Goal: Find specific page/section: Find specific page/section

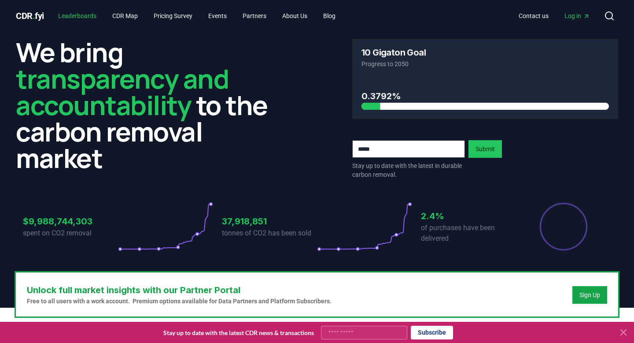
click at [87, 16] on link "Leaderboards" at bounding box center [77, 16] width 52 height 16
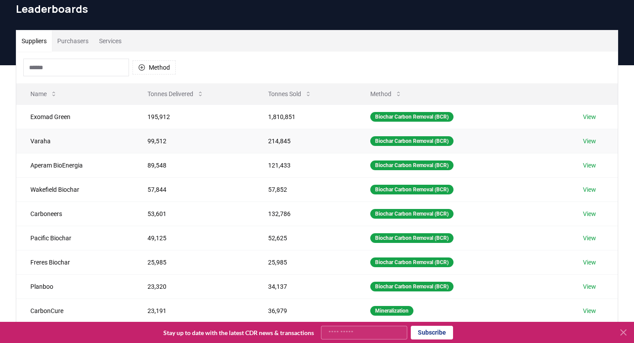
scroll to position [46, 0]
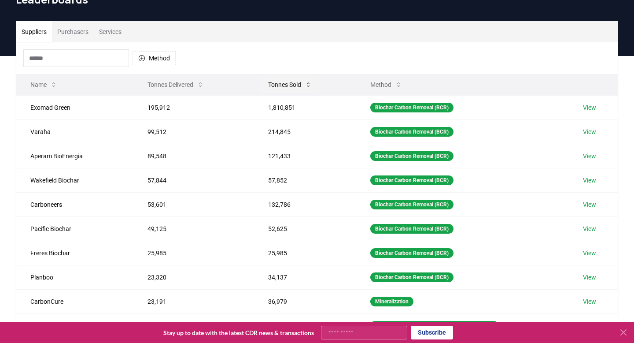
click at [294, 85] on button "Tonnes Sold" at bounding box center [290, 85] width 58 height 18
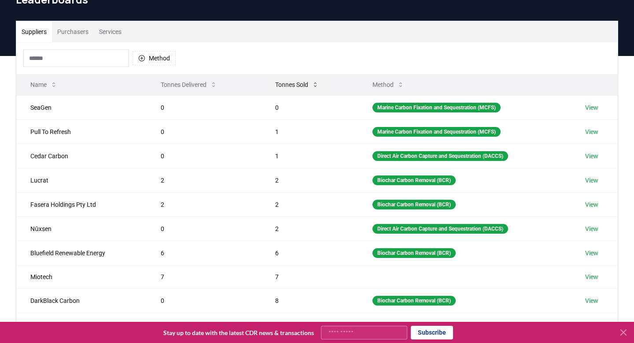
click at [294, 85] on button "Tonnes Sold" at bounding box center [297, 85] width 58 height 18
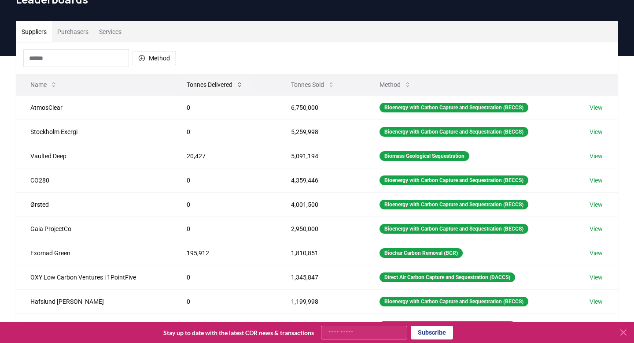
click at [233, 85] on button "Tonnes Delivered" at bounding box center [215, 85] width 70 height 18
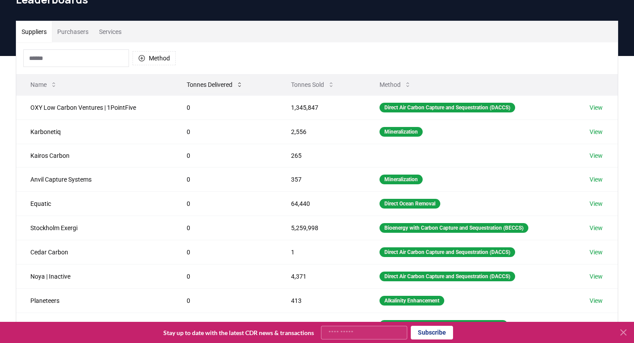
click at [233, 85] on button "Tonnes Delivered" at bounding box center [215, 85] width 70 height 18
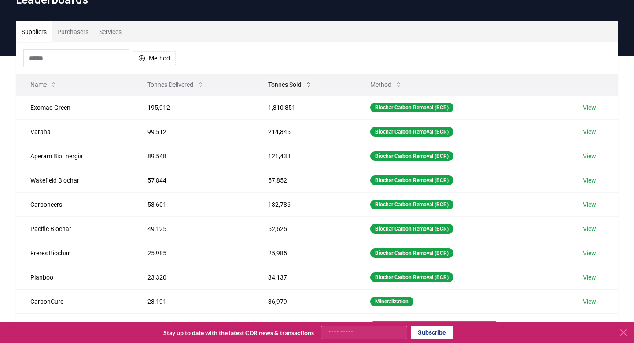
click at [289, 80] on button "Tonnes Sold" at bounding box center [290, 85] width 58 height 18
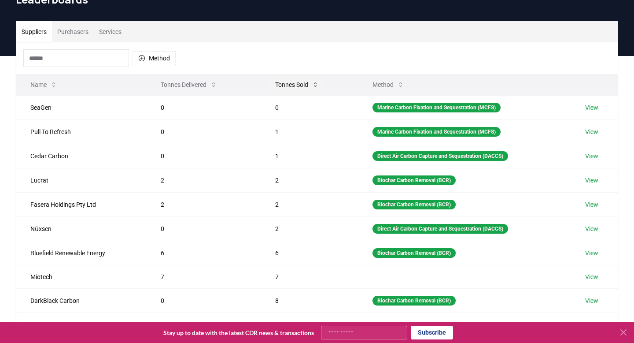
click at [289, 80] on button "Tonnes Sold" at bounding box center [297, 85] width 58 height 18
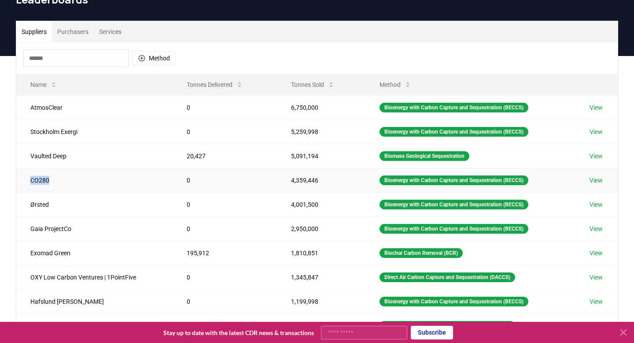
drag, startPoint x: 30, startPoint y: 180, endPoint x: 74, endPoint y: 180, distance: 43.6
click at [74, 180] on td "CO280" at bounding box center [94, 180] width 156 height 24
copy td "CO280"
